Goal: Use online tool/utility: Use online tool/utility

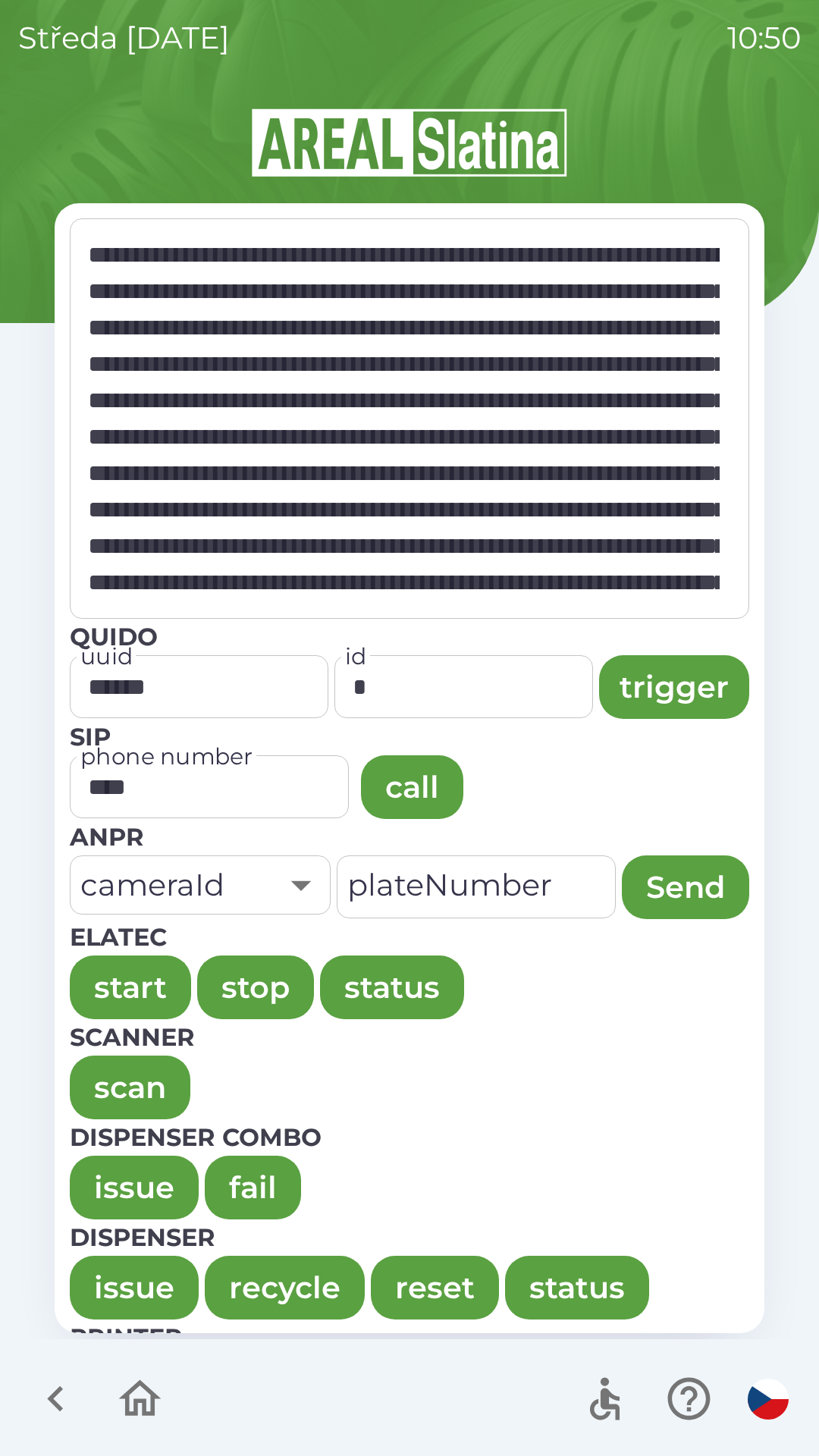
click at [107, 1192] on button "issue" at bounding box center [133, 1187] width 129 height 64
click at [102, 1188] on button "issue" at bounding box center [133, 1187] width 129 height 64
click at [116, 1176] on button "issue" at bounding box center [133, 1187] width 129 height 64
click at [137, 1179] on button "issue" at bounding box center [133, 1187] width 129 height 64
click at [118, 1188] on button "issue" at bounding box center [133, 1187] width 129 height 64
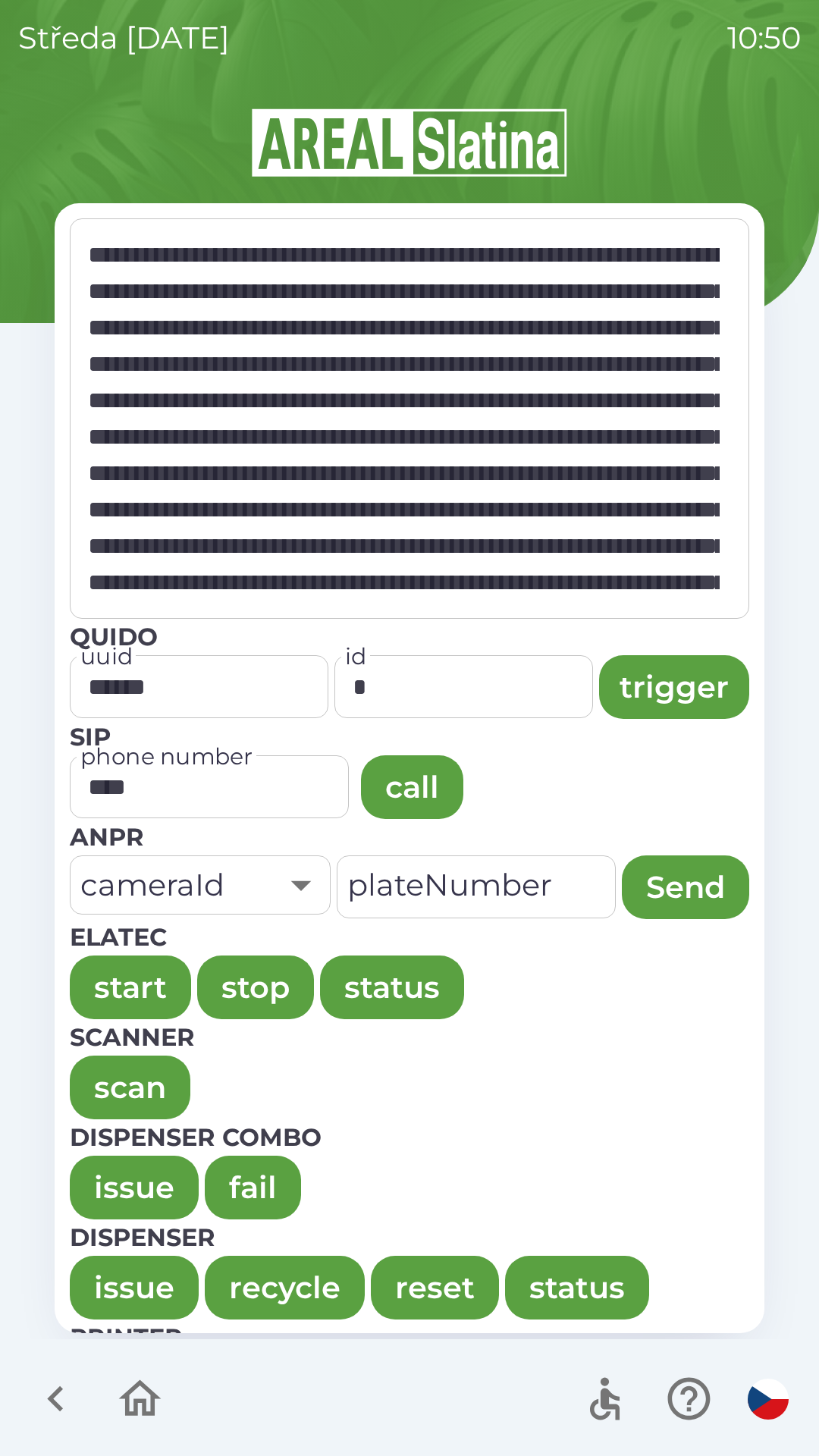
click at [124, 1171] on button "issue" at bounding box center [133, 1187] width 129 height 64
click at [120, 1175] on button "issue" at bounding box center [133, 1187] width 129 height 64
click at [121, 1172] on button "issue" at bounding box center [133, 1187] width 129 height 64
click at [120, 1186] on button "issue" at bounding box center [133, 1187] width 129 height 64
click at [120, 1195] on button "issue" at bounding box center [133, 1187] width 129 height 64
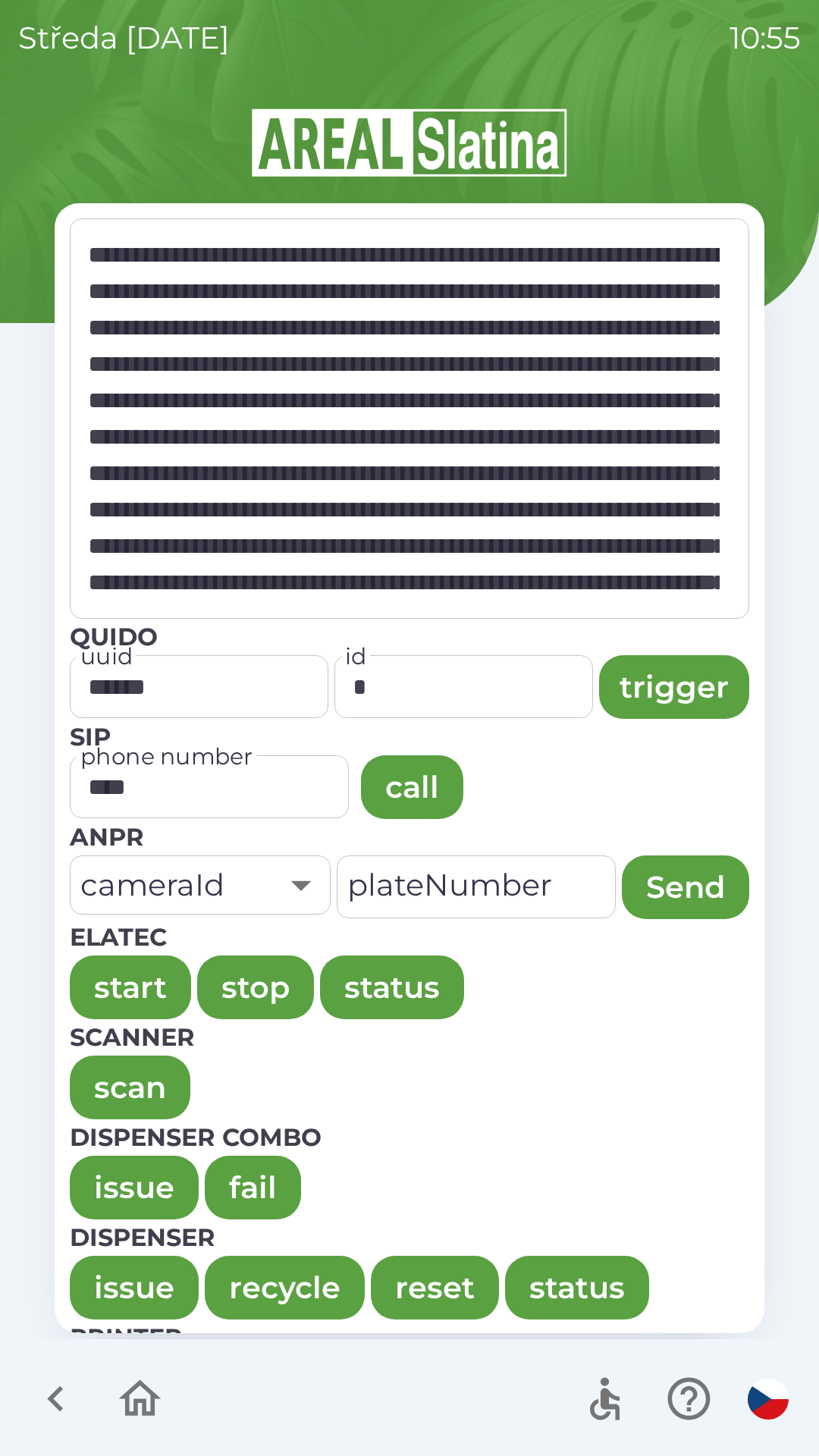
click at [120, 1174] on button "issue" at bounding box center [133, 1187] width 129 height 64
click at [125, 1165] on button "issue" at bounding box center [133, 1187] width 129 height 64
click at [135, 1177] on button "issue" at bounding box center [133, 1187] width 129 height 64
click at [132, 1175] on button "issue" at bounding box center [133, 1187] width 129 height 64
click at [149, 1164] on button "issue" at bounding box center [133, 1187] width 129 height 64
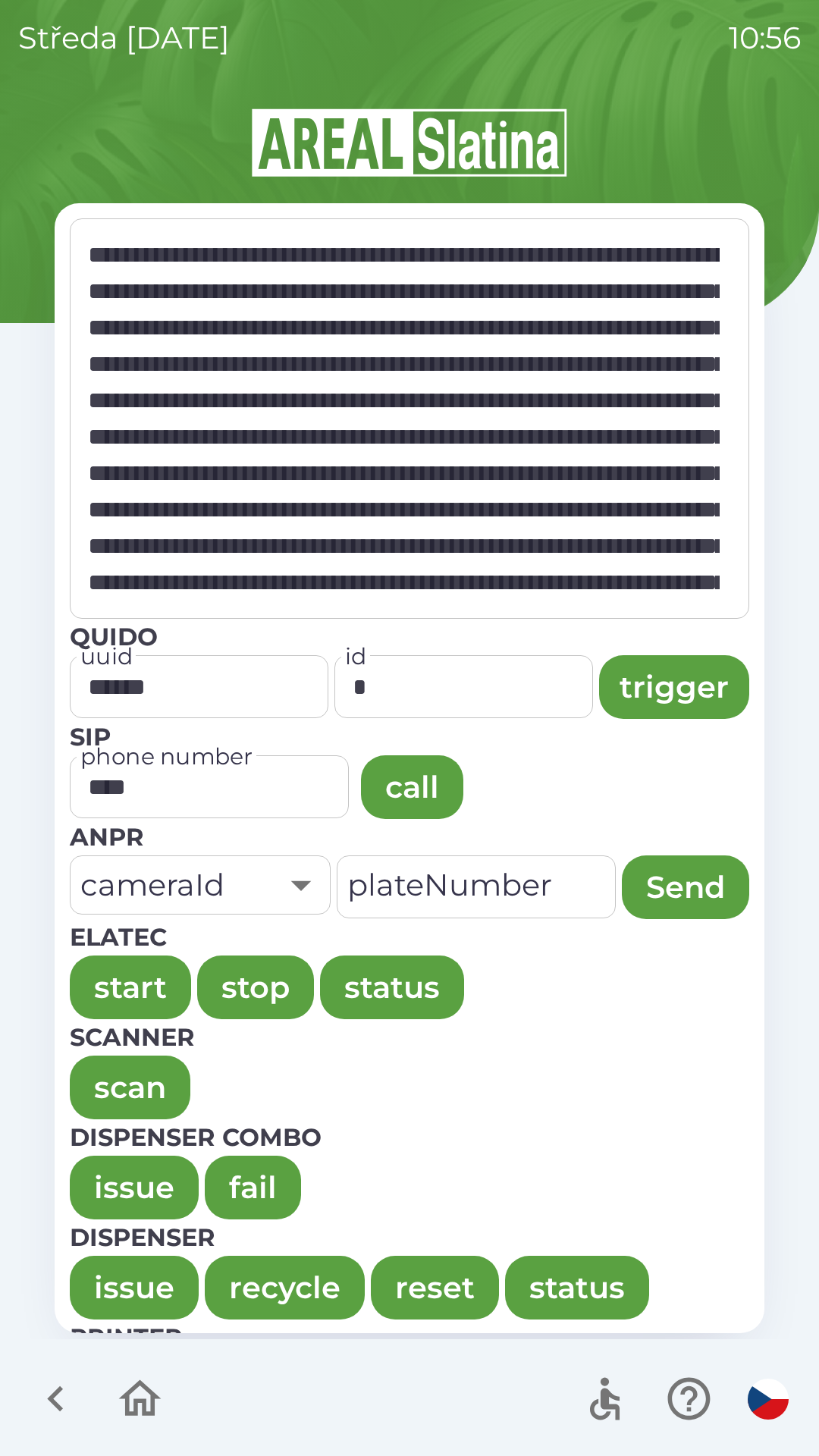
click at [134, 1193] on button "issue" at bounding box center [133, 1187] width 129 height 64
click at [107, 1175] on button "issue" at bounding box center [133, 1187] width 129 height 64
click at [118, 1189] on button "issue" at bounding box center [133, 1187] width 129 height 64
click at [99, 1180] on button "issue" at bounding box center [133, 1187] width 129 height 64
click at [104, 1186] on button "issue" at bounding box center [133, 1187] width 129 height 64
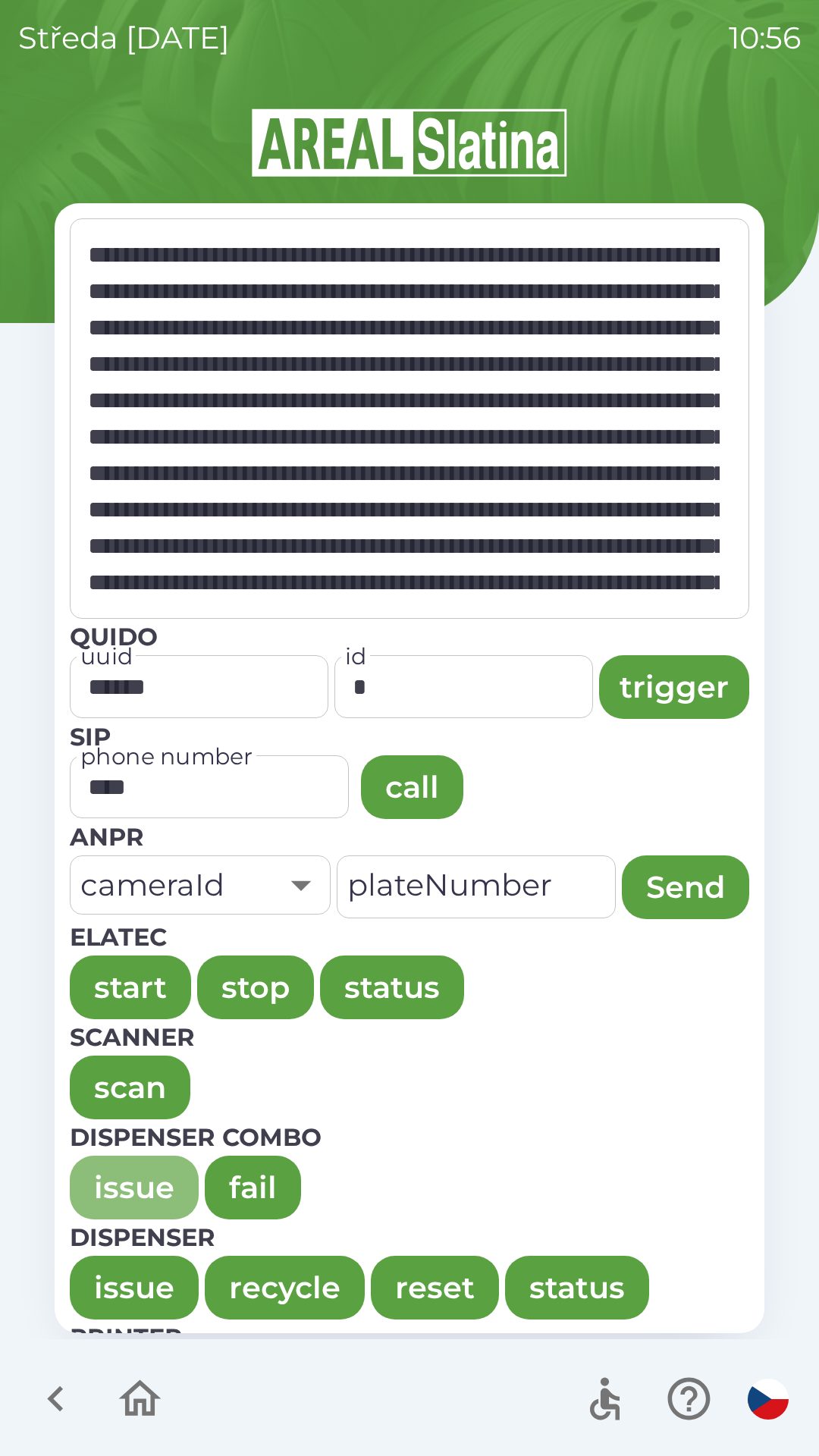
click at [105, 1177] on button "issue" at bounding box center [133, 1187] width 129 height 64
click at [137, 1204] on button "issue" at bounding box center [133, 1187] width 129 height 64
click at [120, 1157] on button "issue" at bounding box center [133, 1187] width 129 height 64
click at [116, 1189] on button "issue" at bounding box center [133, 1187] width 129 height 64
click at [108, 1178] on button "issue" at bounding box center [133, 1187] width 129 height 64
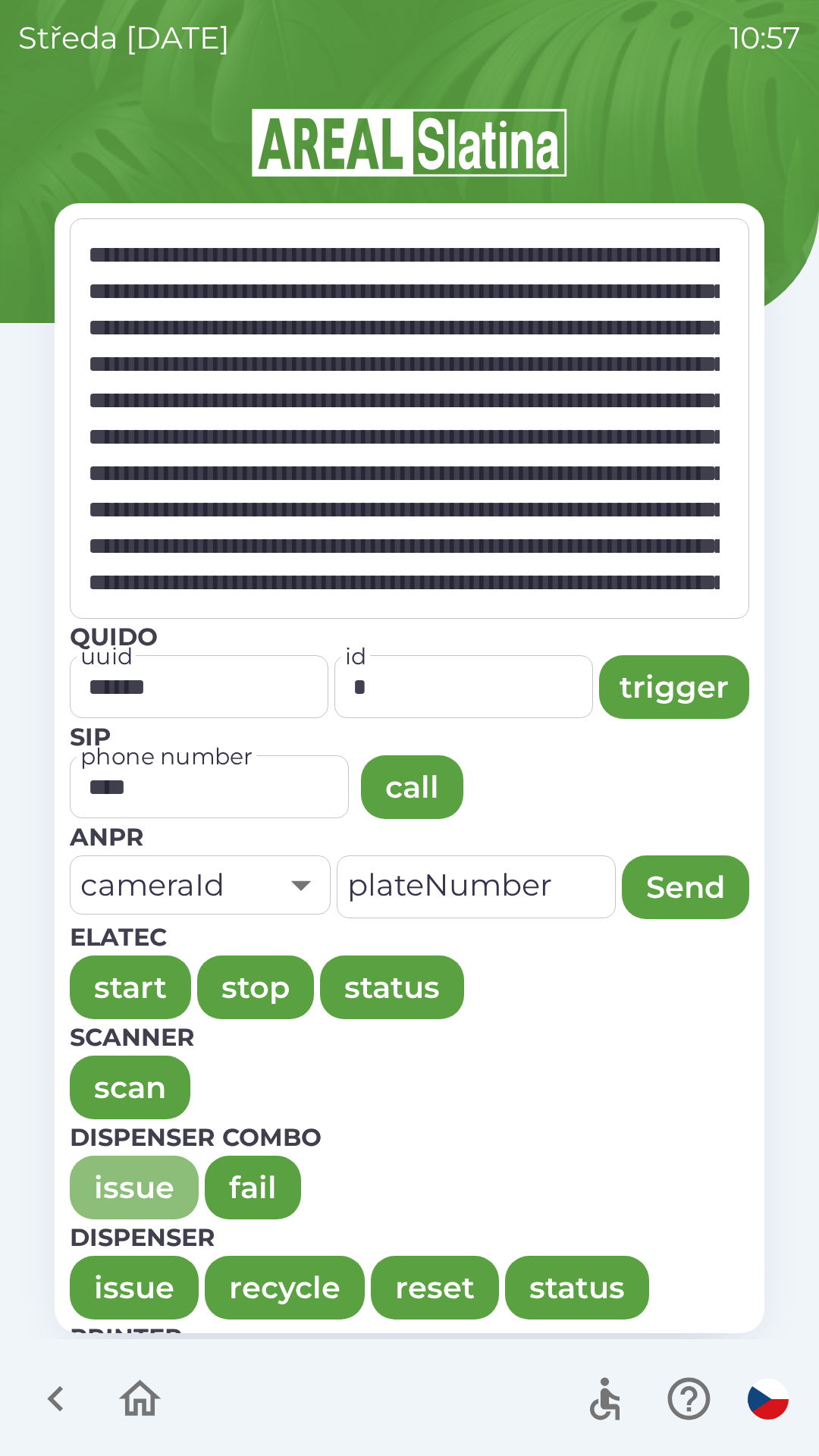
click at [94, 1178] on button "issue" at bounding box center [133, 1187] width 129 height 64
click at [106, 1185] on button "issue" at bounding box center [133, 1187] width 129 height 64
click at [107, 1173] on button "issue" at bounding box center [133, 1187] width 129 height 64
click at [90, 1192] on button "issue" at bounding box center [133, 1187] width 129 height 64
click at [77, 1186] on button "issue" at bounding box center [133, 1187] width 129 height 64
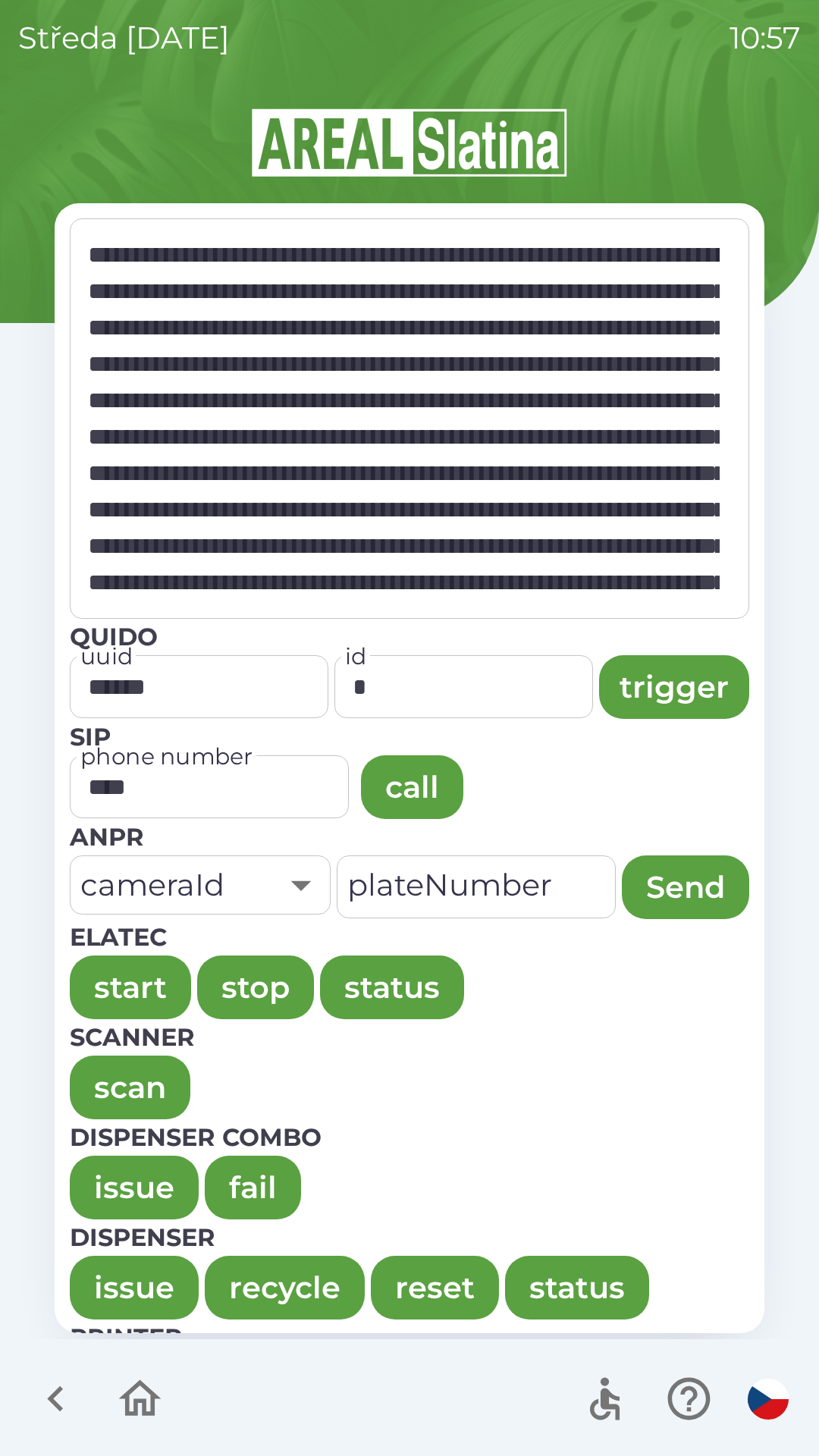
click at [118, 1165] on button "issue" at bounding box center [133, 1187] width 129 height 64
click at [137, 1187] on button "issue" at bounding box center [133, 1187] width 129 height 64
click at [132, 1158] on button "issue" at bounding box center [133, 1187] width 129 height 64
click at [115, 1192] on button "issue" at bounding box center [133, 1187] width 129 height 64
click at [101, 1193] on button "issue" at bounding box center [133, 1187] width 129 height 64
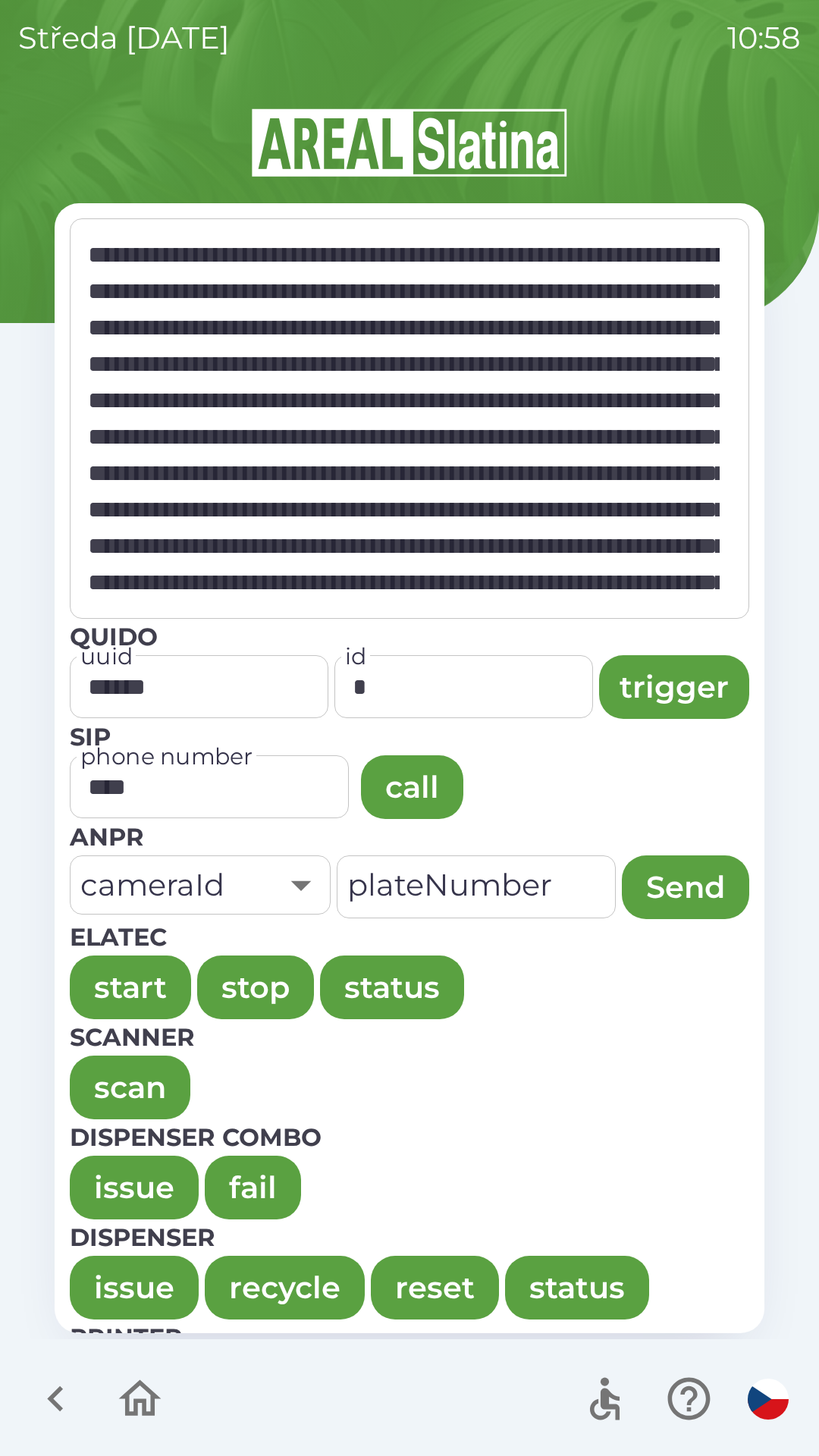
click at [85, 1172] on button "issue" at bounding box center [133, 1187] width 129 height 64
click at [105, 1178] on button "issue" at bounding box center [133, 1187] width 129 height 64
click at [103, 1172] on button "issue" at bounding box center [133, 1187] width 129 height 64
click at [108, 1175] on button "issue" at bounding box center [133, 1187] width 129 height 64
click at [105, 1178] on button "issue" at bounding box center [133, 1187] width 129 height 64
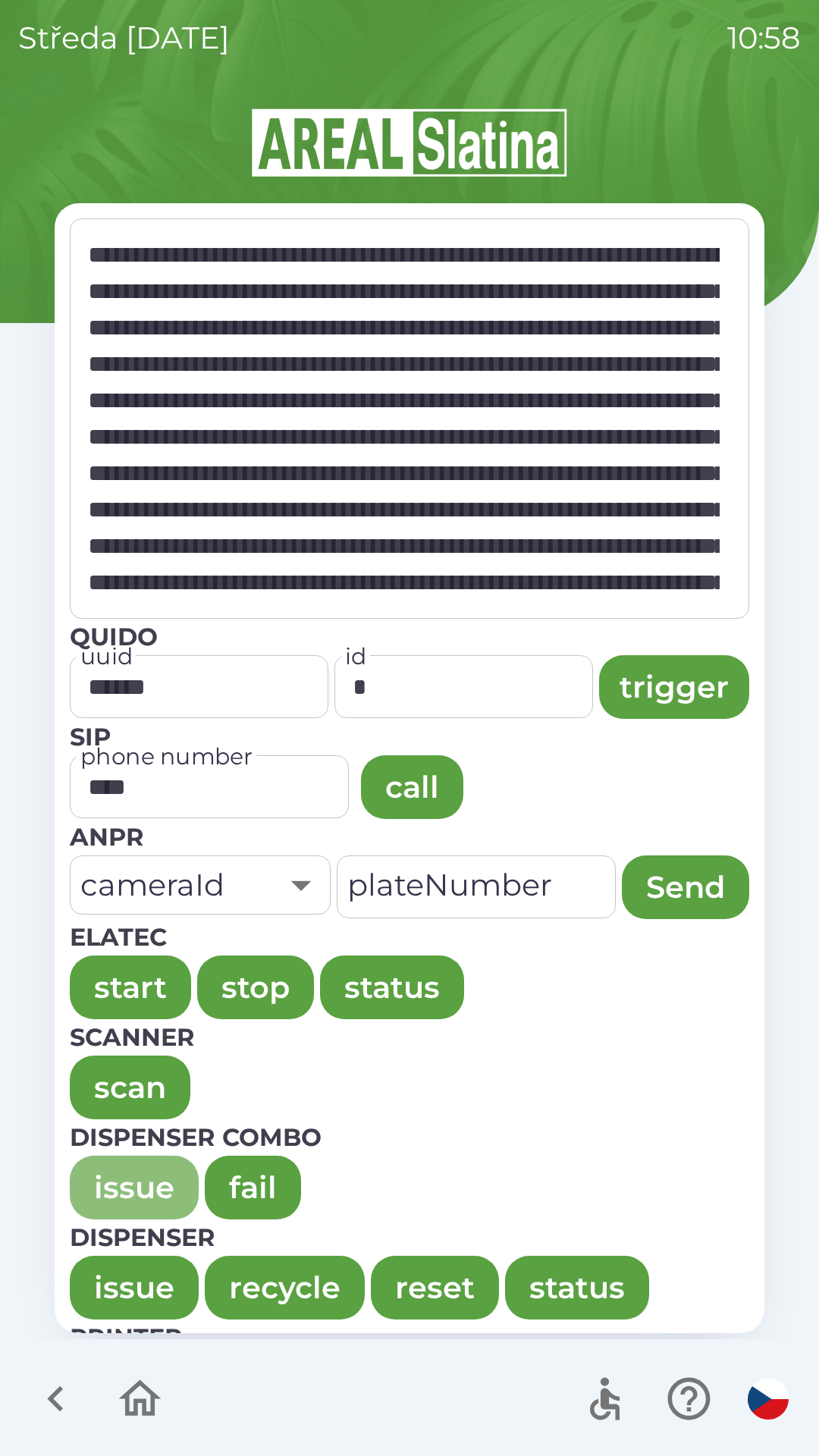
click at [93, 1193] on button "issue" at bounding box center [133, 1187] width 129 height 64
click at [0, 75] on div "středa [DATE] 11:02 * ​ Quido uuid ****** uuid id * id trigger SIP phone number…" at bounding box center [409, 728] width 819 height 1456
click at [0, 75] on div "středa [DATE] 11:06 * ​ Quido uuid ****** uuid id * id trigger SIP phone number…" at bounding box center [409, 728] width 819 height 1456
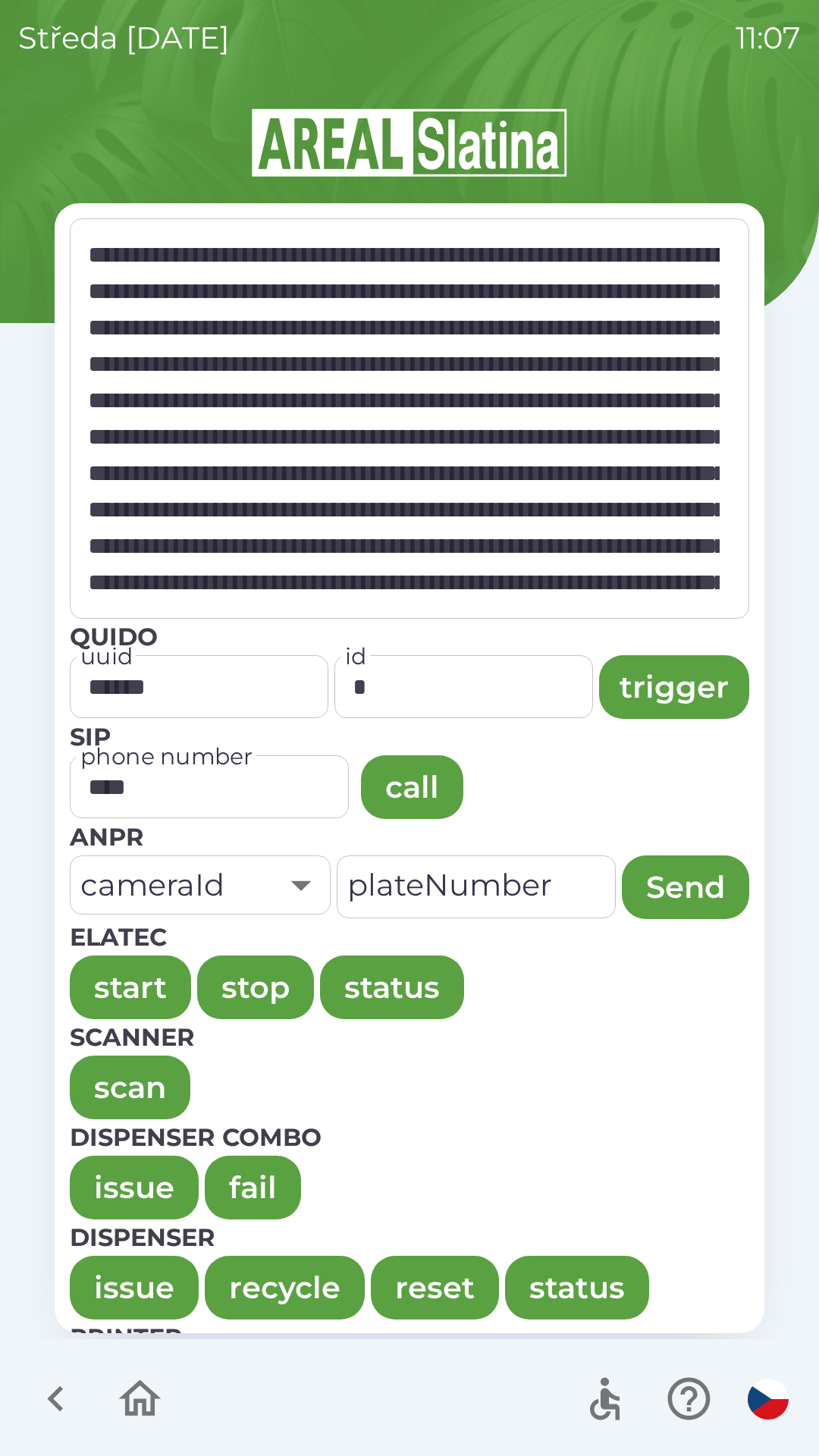
click at [0, 75] on div "středa [DATE] 11:07 * ​ Quido uuid ****** uuid id * id trigger SIP phone number…" at bounding box center [409, 728] width 819 height 1456
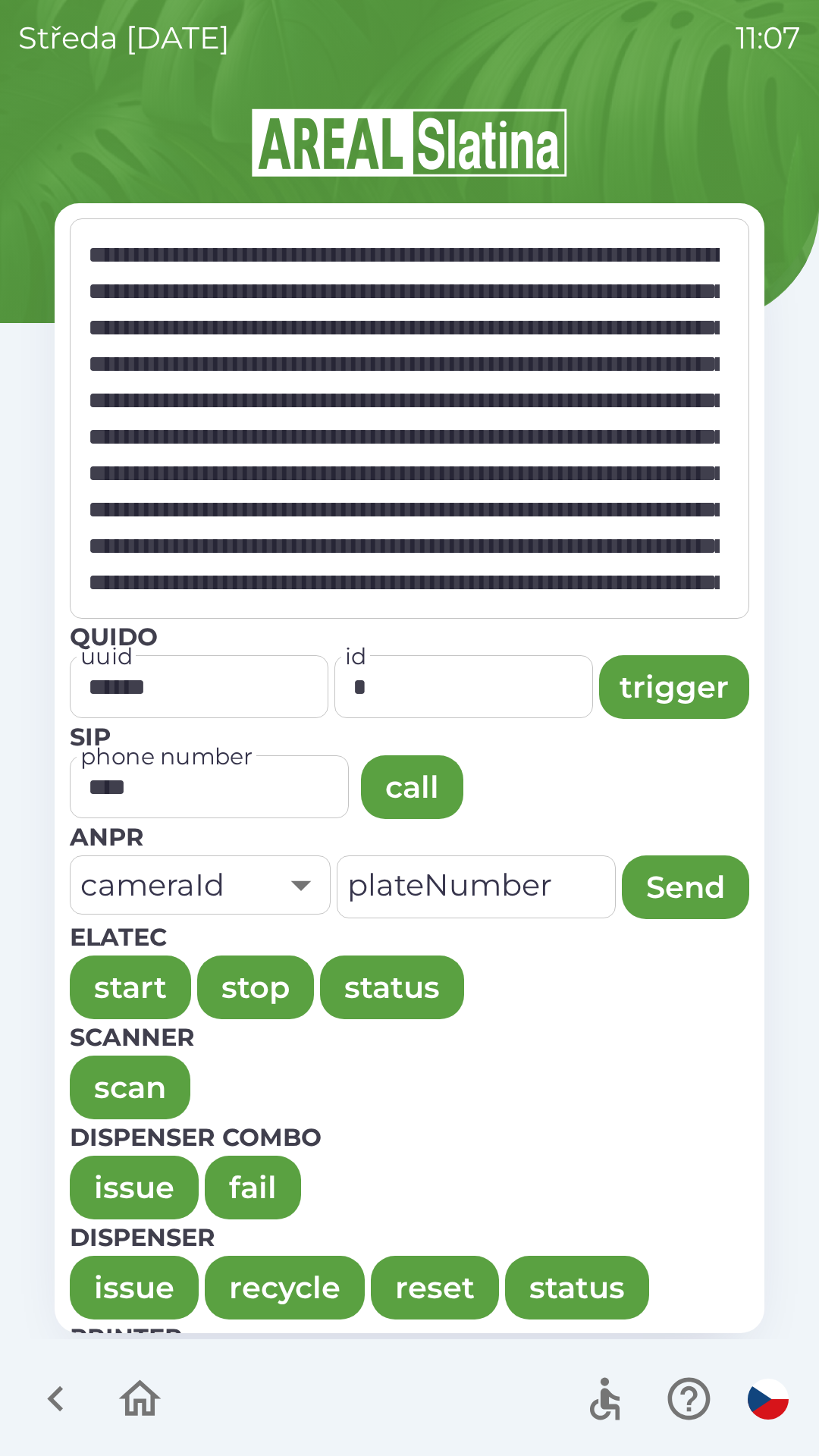
click at [0, 75] on div "středa [DATE] 11:07 * ​ Quido uuid ****** uuid id * id trigger SIP phone number…" at bounding box center [409, 728] width 819 height 1456
click at [0, 75] on div "středa [DATE] 11:08 * ​ Quido uuid ****** uuid id * id trigger SIP phone number…" at bounding box center [409, 728] width 819 height 1456
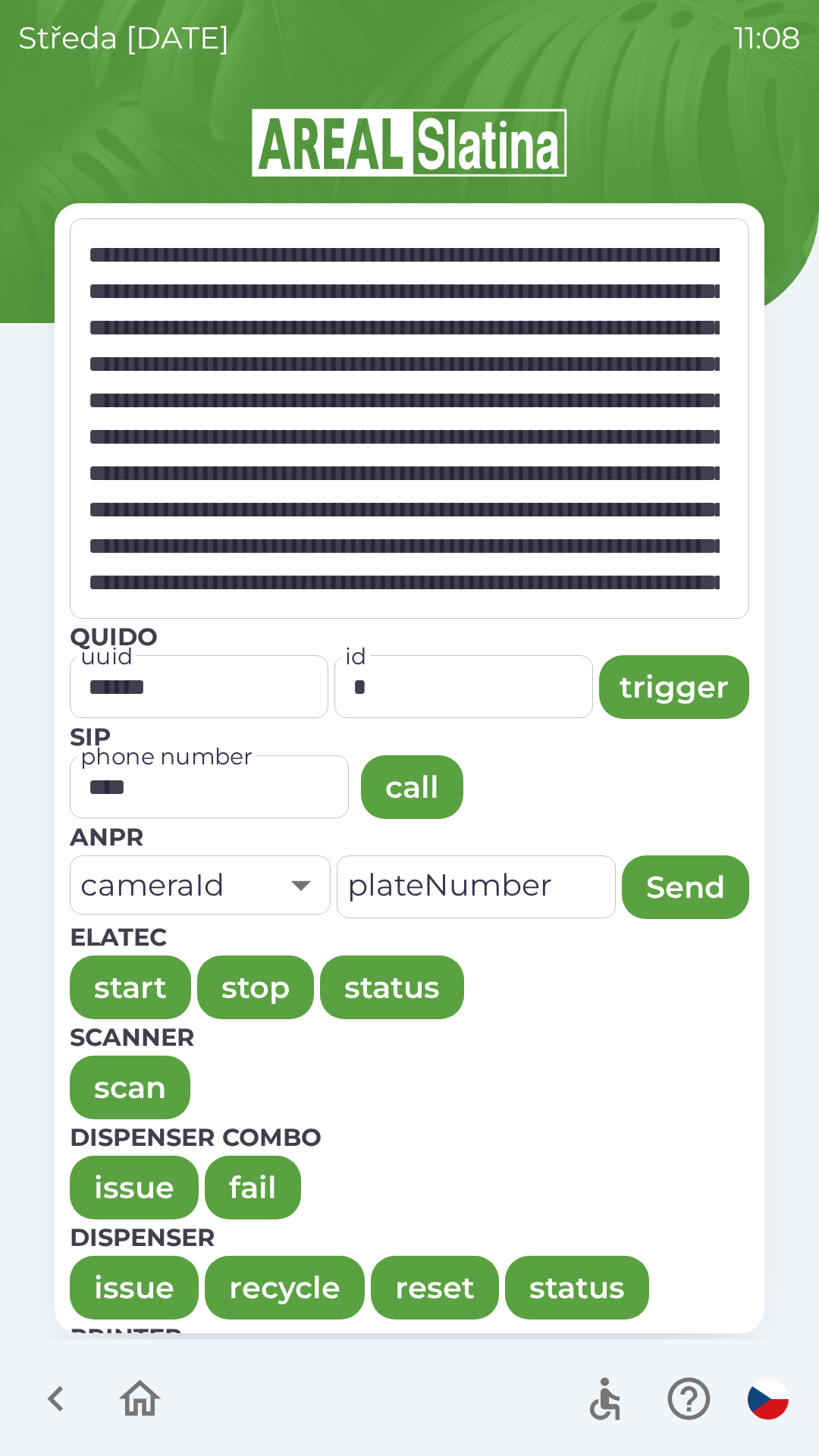
click at [0, 75] on div "středa [DATE] 11:08 * ​ Quido uuid ****** uuid id * id trigger SIP phone number…" at bounding box center [409, 728] width 819 height 1456
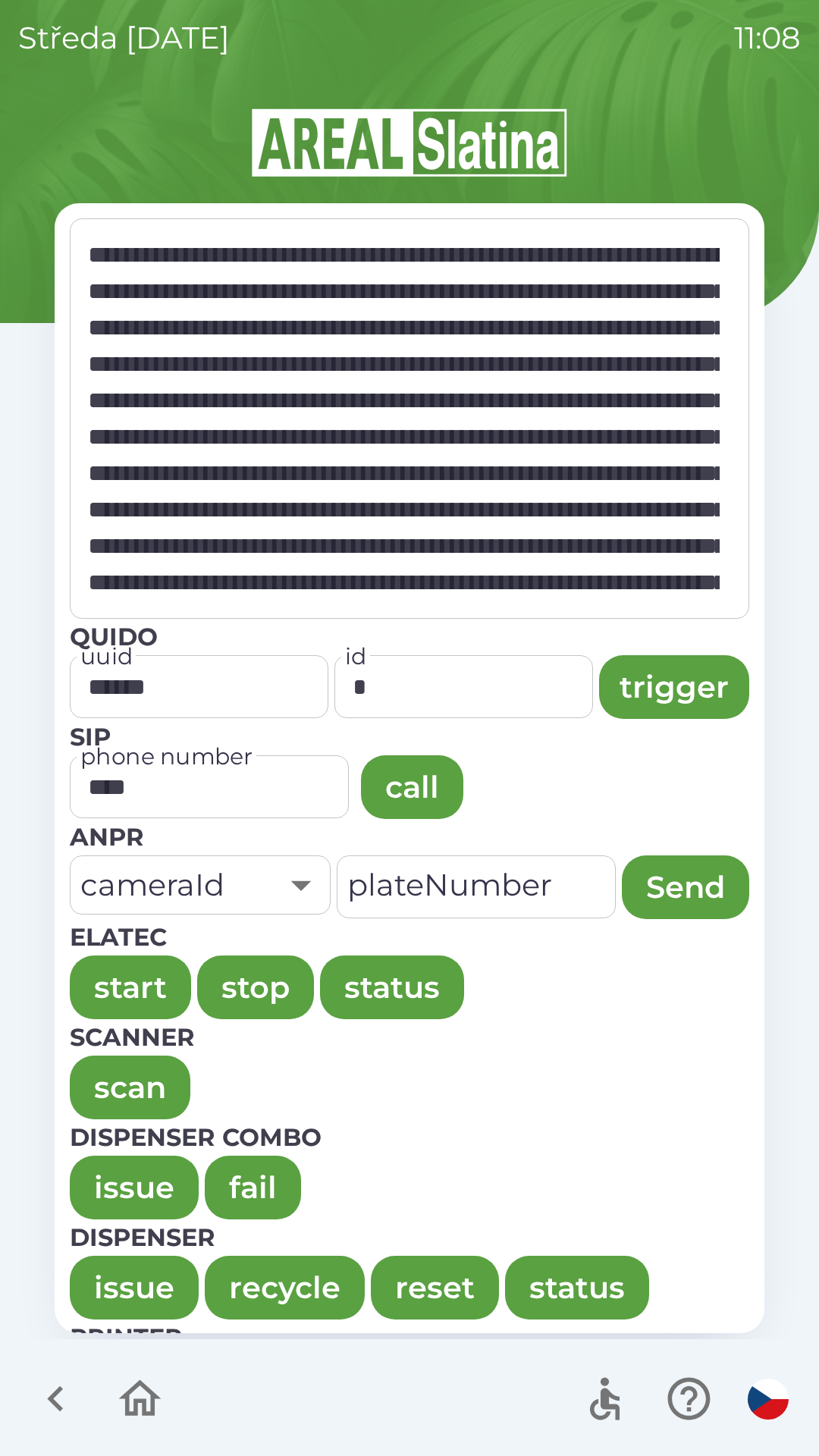
click at [0, 75] on div "středa [DATE] 11:08 * ​ Quido uuid ****** uuid id * id trigger SIP phone number…" at bounding box center [409, 728] width 819 height 1456
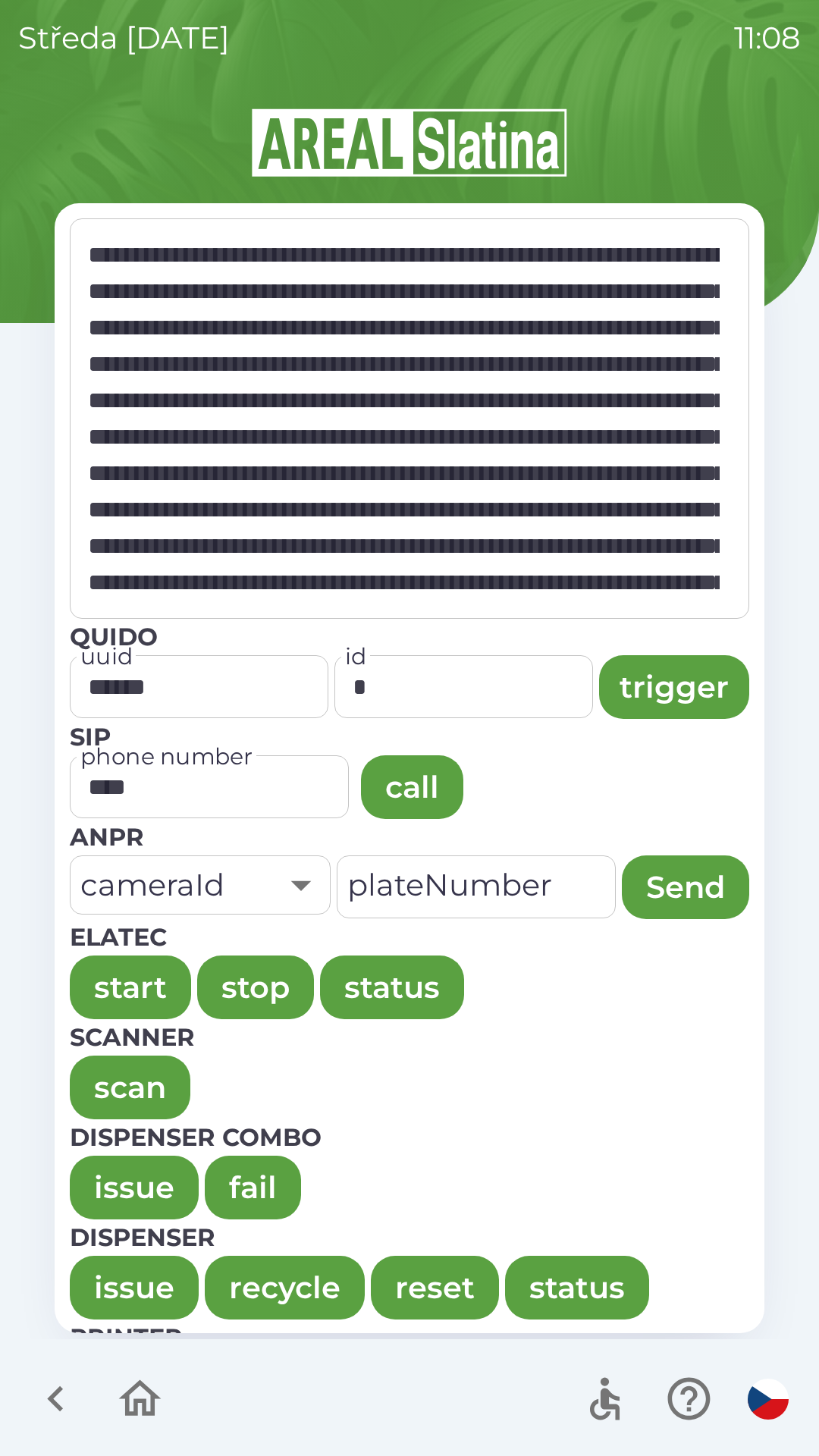
click at [0, 75] on div "středa [DATE] 11:08 * ​ Quido uuid ****** uuid id * id trigger SIP phone number…" at bounding box center [409, 728] width 819 height 1456
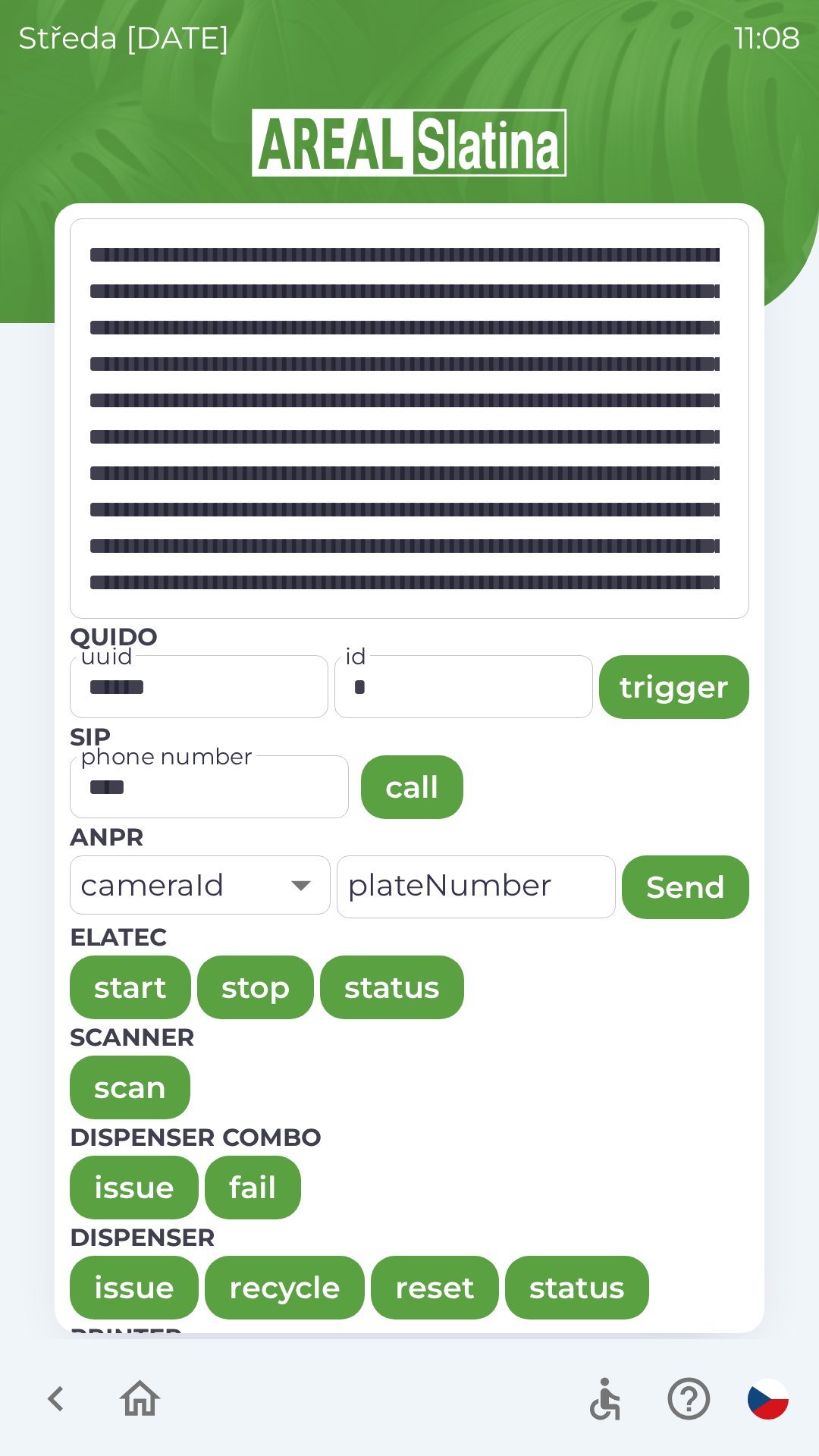
click at [0, 75] on div "středa [DATE] 11:08 * ​ Quido uuid ****** uuid id * id trigger SIP phone number…" at bounding box center [409, 728] width 819 height 1456
